Goal: Browse casually

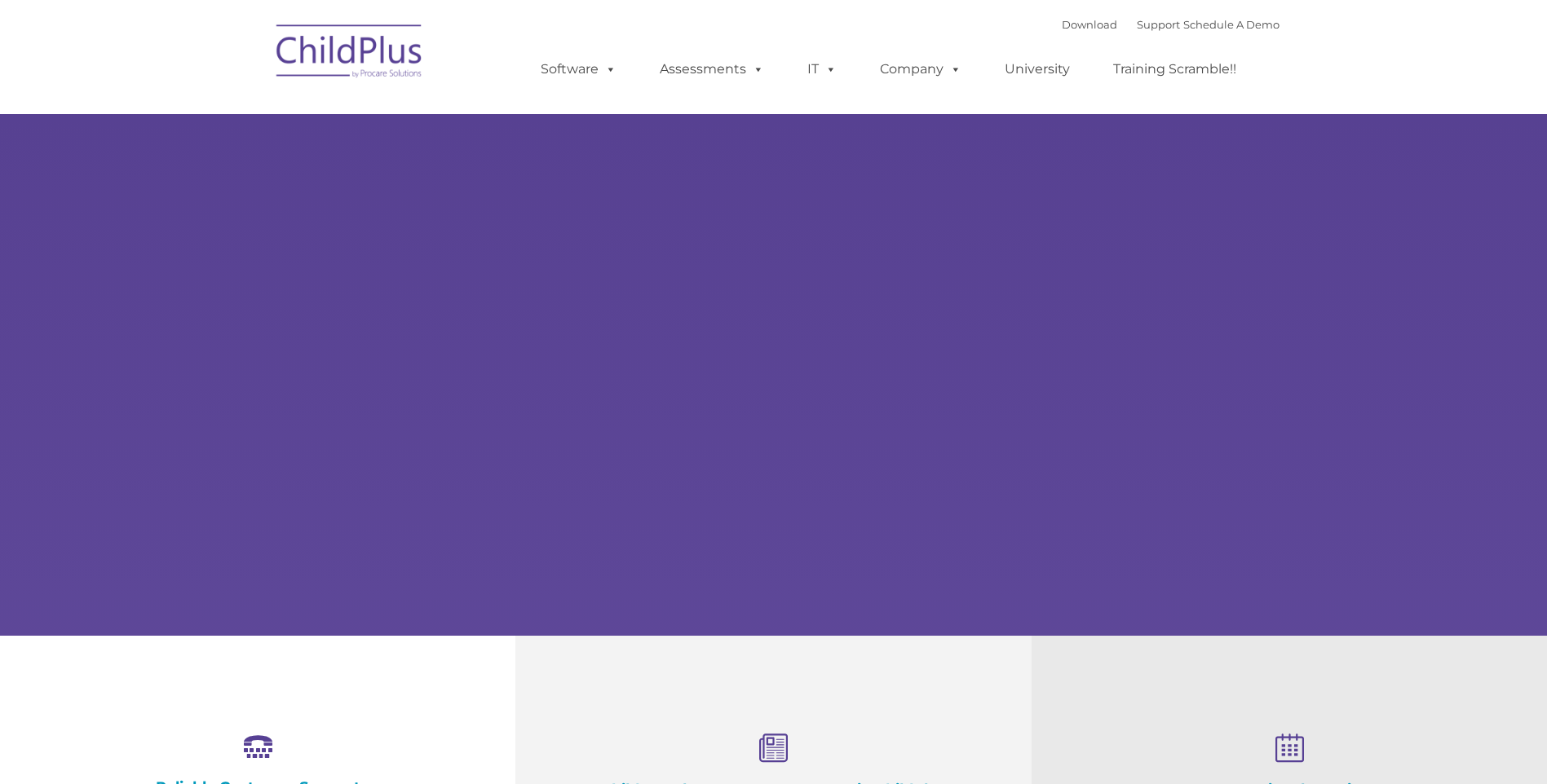
select select "MEDIUM"
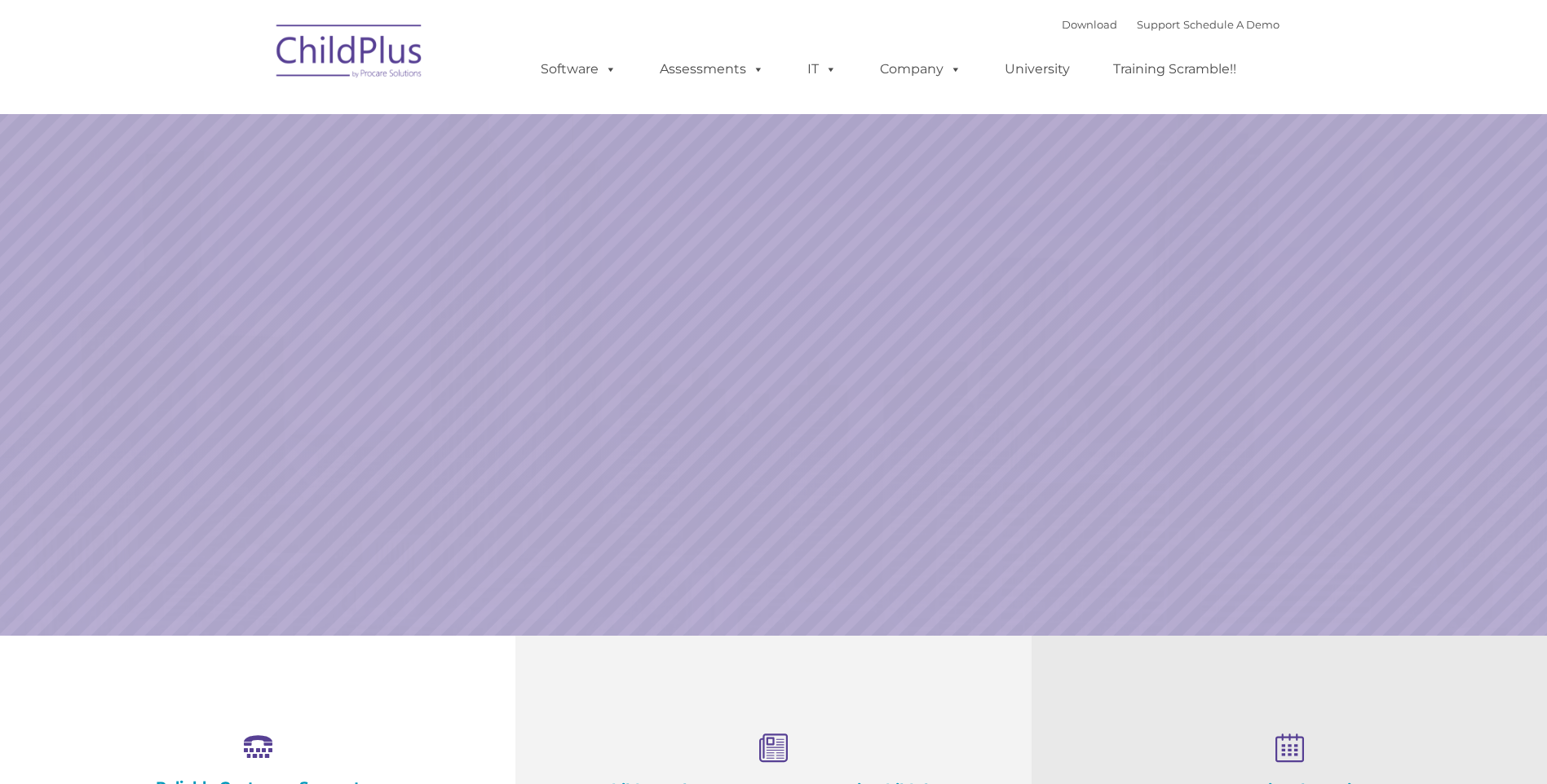
select select "MEDIUM"
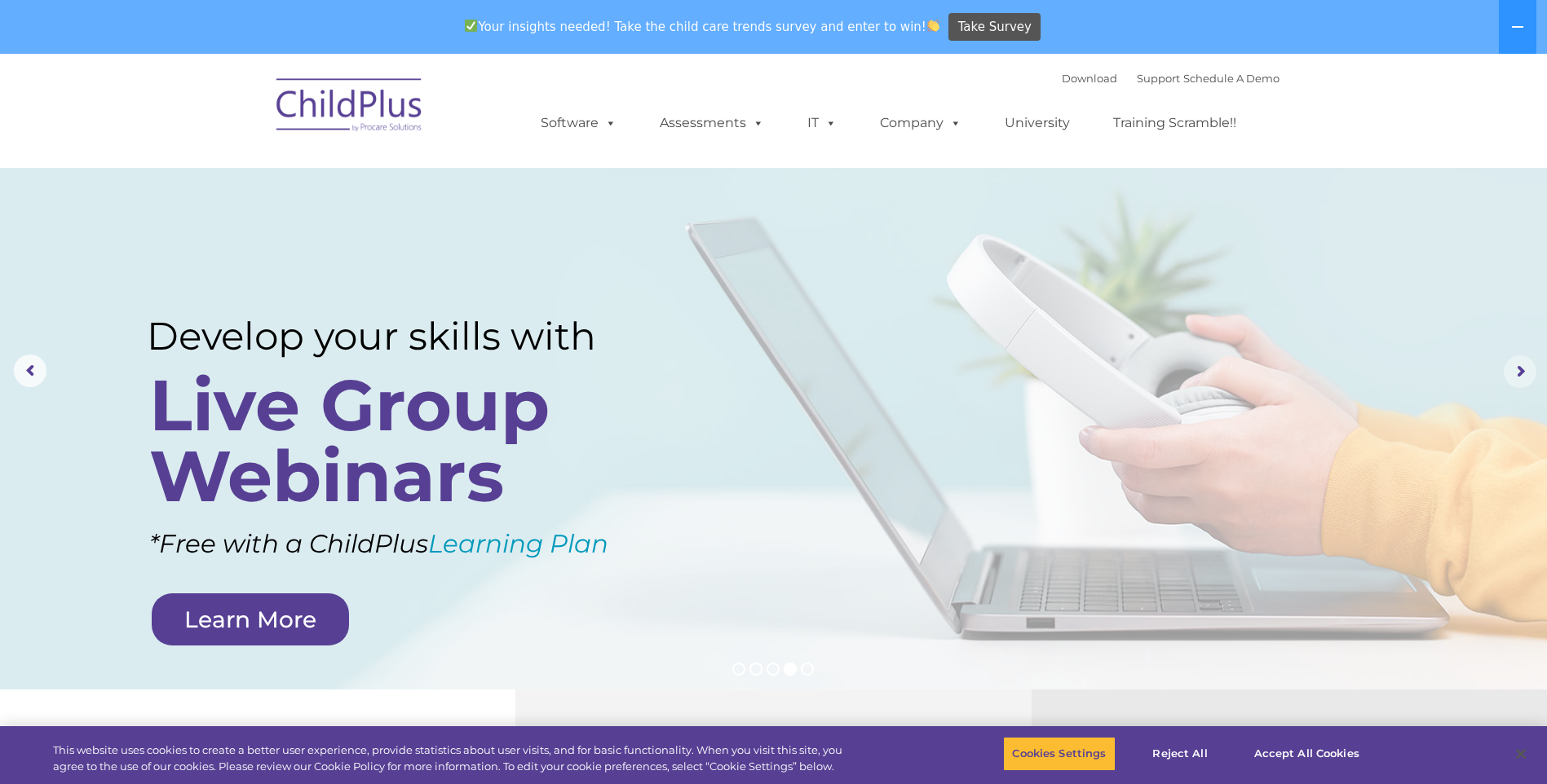
click at [1515, 368] on rs-arrow at bounding box center [1520, 371] width 33 height 33
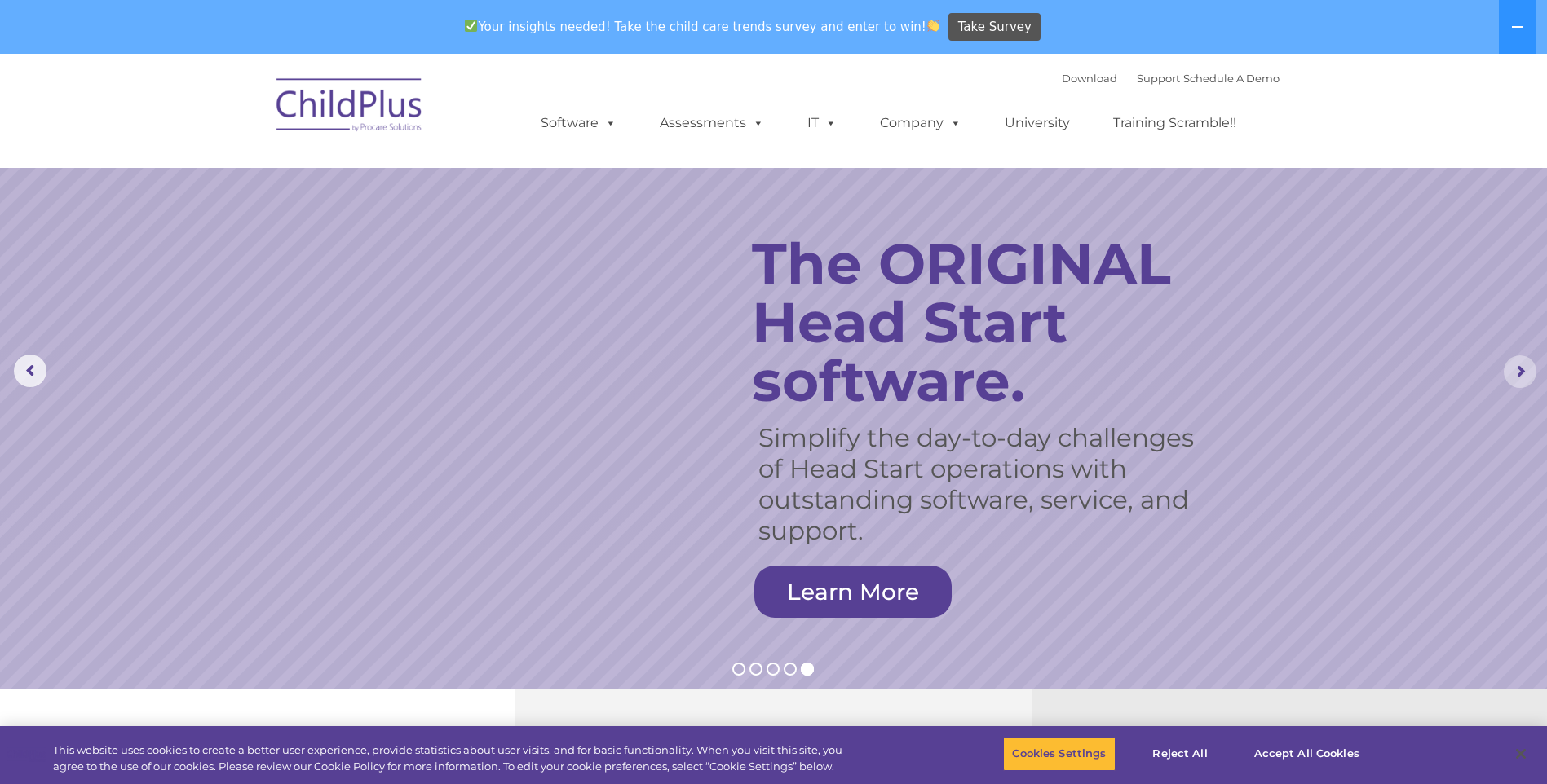
click at [1528, 367] on rs-arrow at bounding box center [1520, 371] width 33 height 33
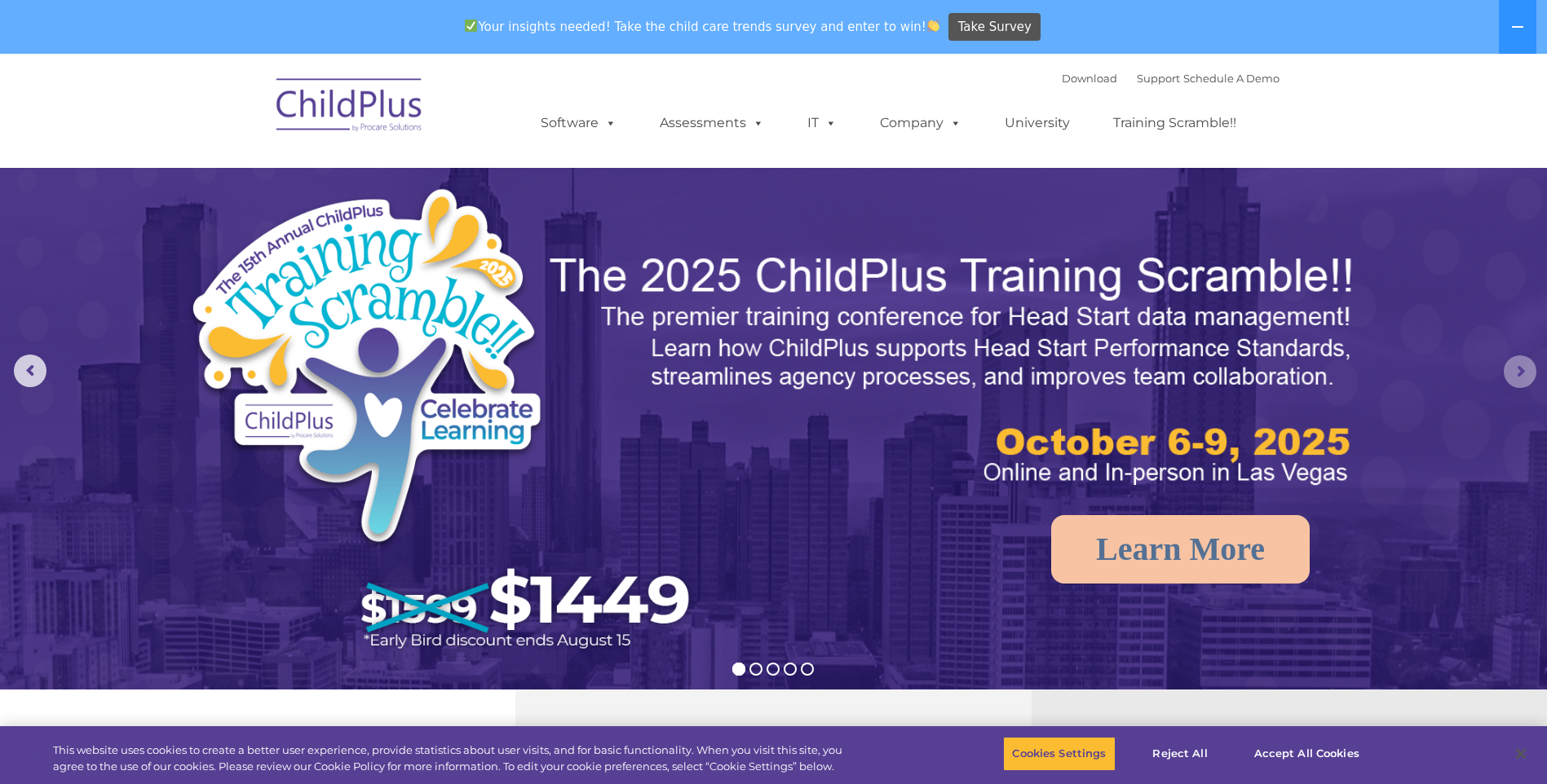
click at [1521, 369] on rs-arrow at bounding box center [1520, 371] width 33 height 33
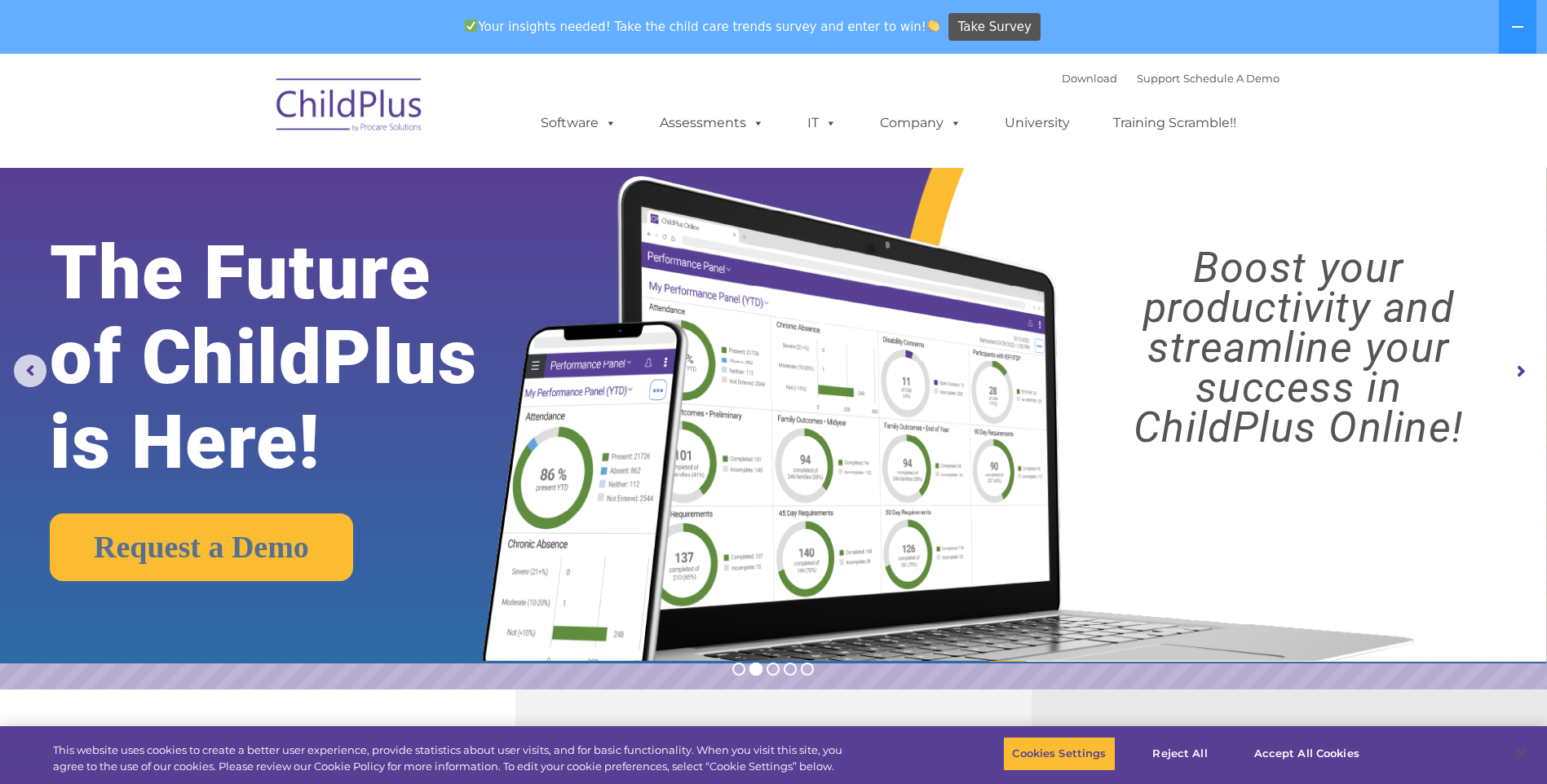
click at [1521, 369] on rs-arrow at bounding box center [1520, 371] width 33 height 33
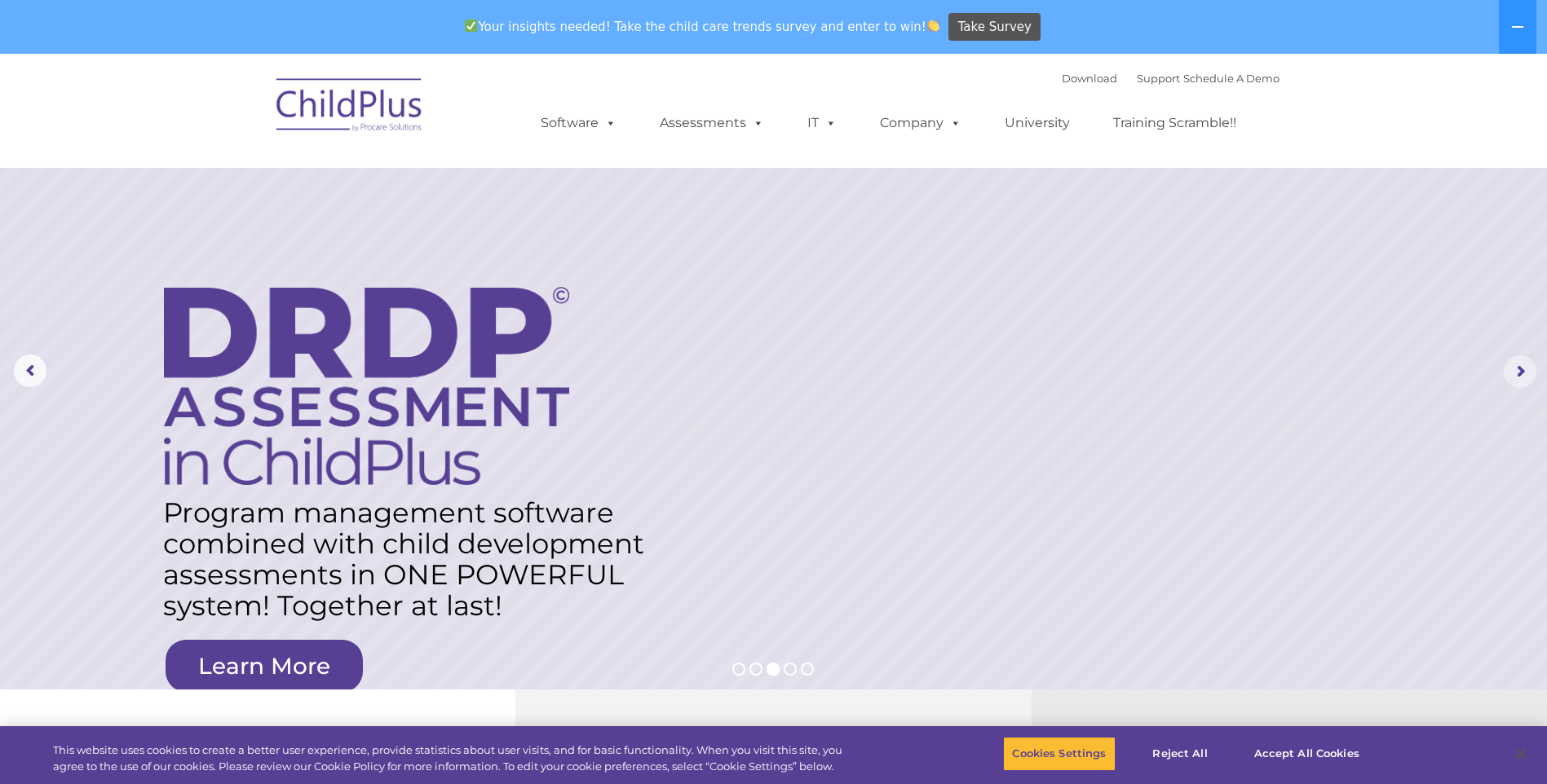
click at [1521, 369] on rs-arrow at bounding box center [1520, 371] width 33 height 33
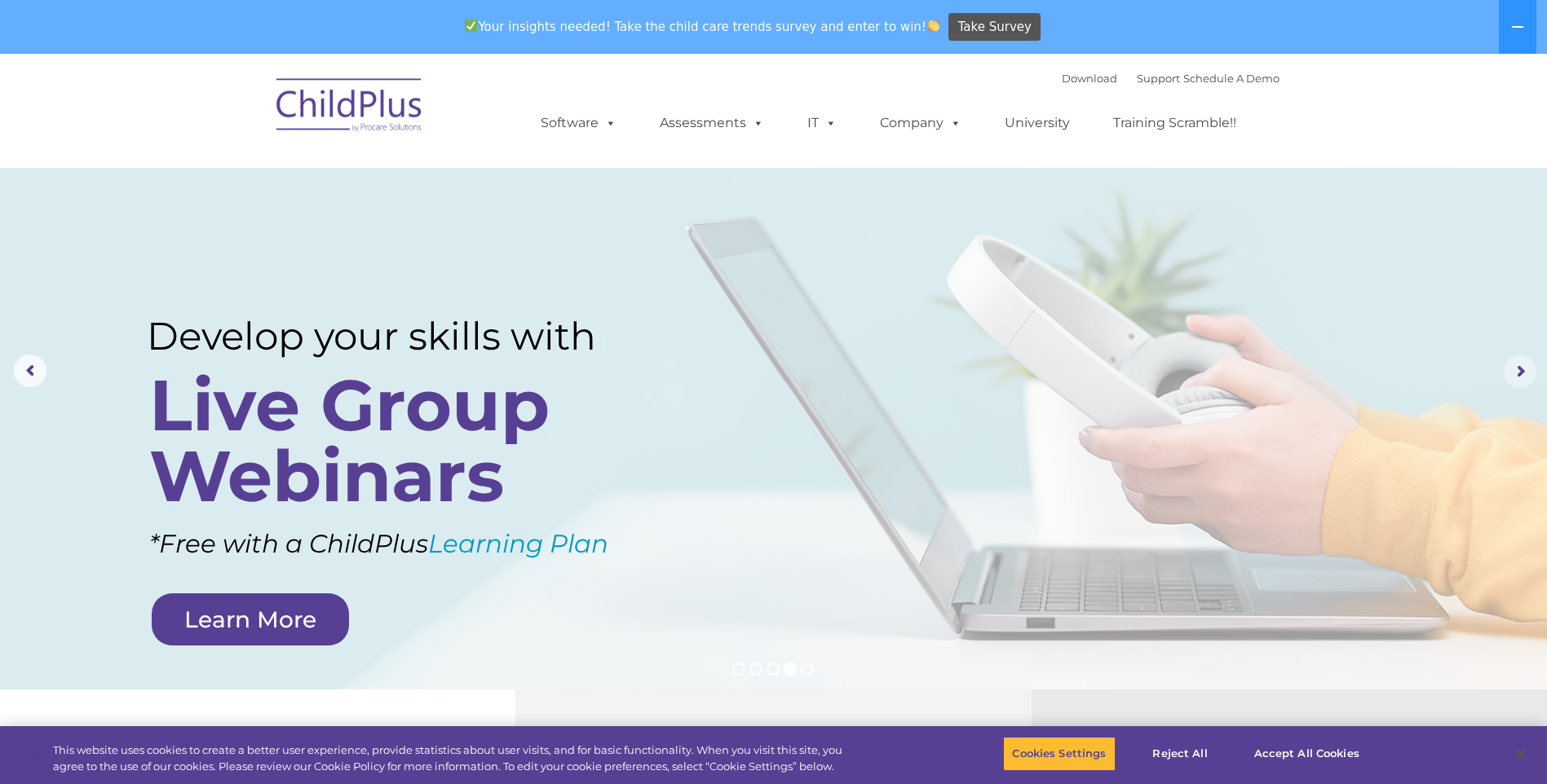
click at [1521, 369] on rs-arrow at bounding box center [1520, 371] width 33 height 33
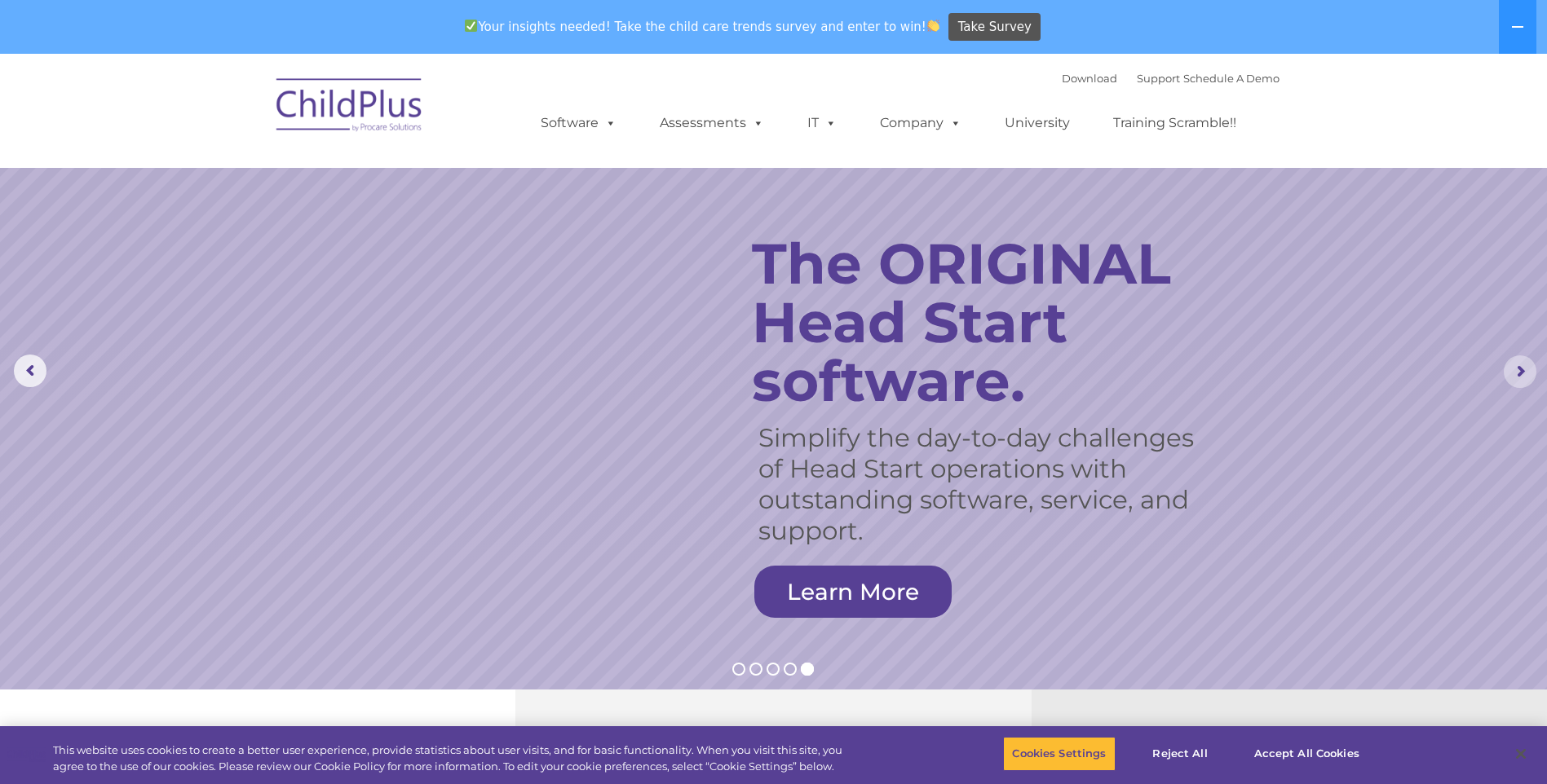
click at [1521, 369] on rs-arrow at bounding box center [1520, 371] width 33 height 33
